Goal: Transaction & Acquisition: Purchase product/service

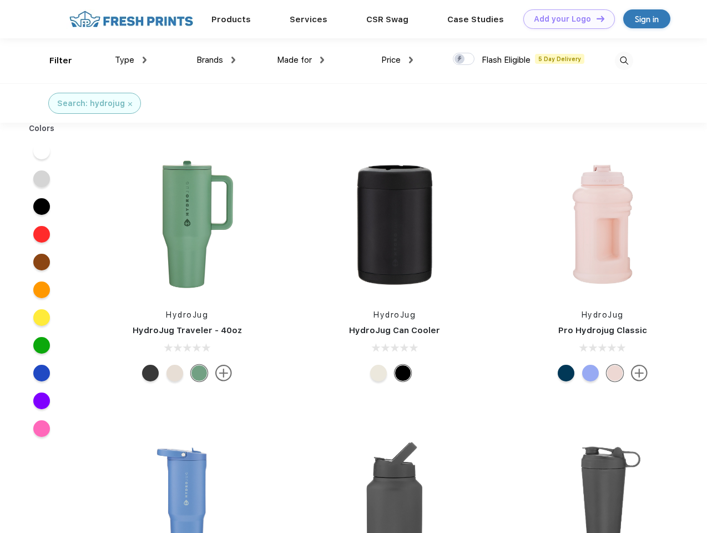
click at [565, 19] on link "Add your Logo Design Tool" at bounding box center [569, 18] width 92 height 19
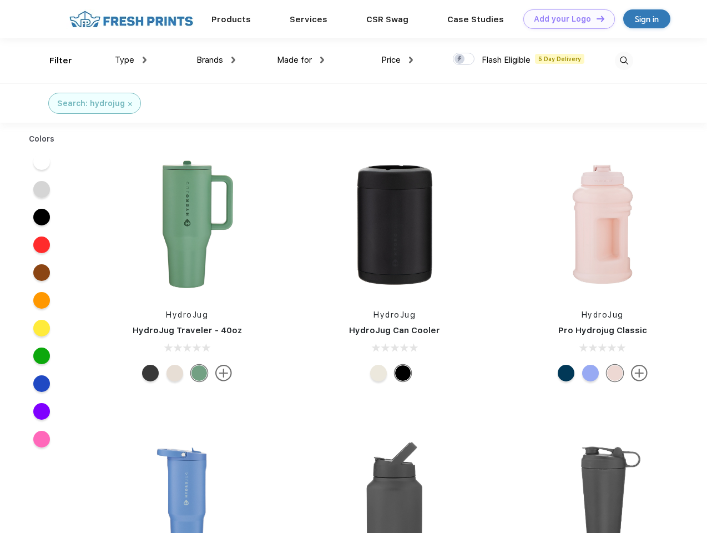
click at [0, 0] on div "Design Tool" at bounding box center [0, 0] width 0 height 0
click at [596, 18] on link "Add your Logo Design Tool" at bounding box center [569, 18] width 92 height 19
click at [53, 61] on div "Filter" at bounding box center [60, 60] width 23 height 13
click at [131, 60] on span "Type" at bounding box center [124, 60] width 19 height 10
click at [216, 60] on span "Brands" at bounding box center [210, 60] width 27 height 10
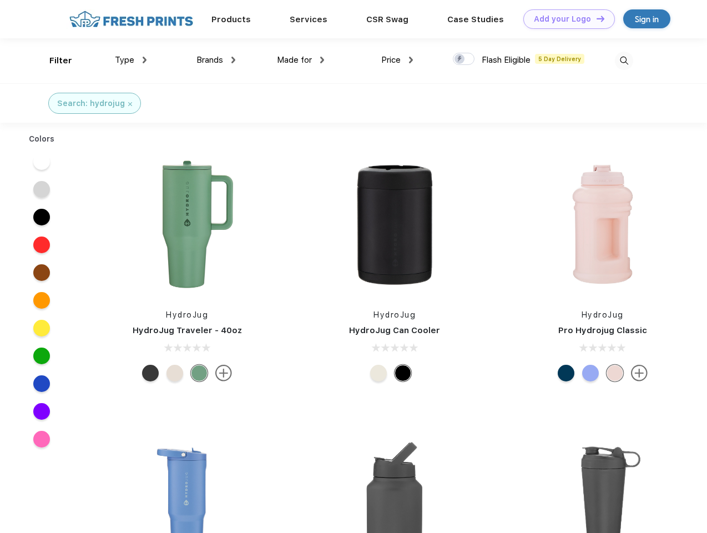
click at [301, 60] on span "Made for" at bounding box center [294, 60] width 35 height 10
click at [397, 60] on span "Price" at bounding box center [390, 60] width 19 height 10
click at [464, 59] on div at bounding box center [464, 59] width 22 height 12
click at [460, 59] on input "checkbox" at bounding box center [456, 55] width 7 height 7
click at [624, 61] on img at bounding box center [624, 61] width 18 height 18
